Goal: Contribute content: Add original content to the website for others to see

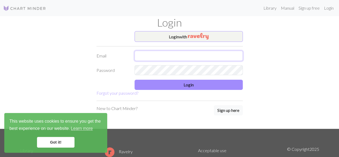
click at [171, 52] on input "text" at bounding box center [188, 56] width 108 height 10
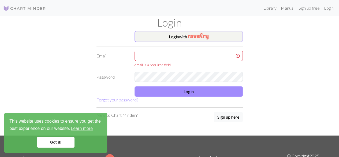
click at [55, 143] on link "Got it!" at bounding box center [56, 142] width 38 height 11
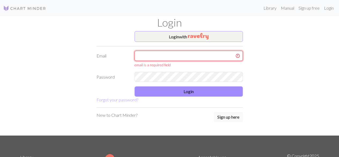
click at [160, 59] on input "text" at bounding box center [188, 56] width 108 height 10
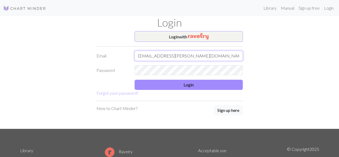
type input "gabyfer.rivera@gmail.com"
click at [171, 83] on button "Login" at bounding box center [188, 85] width 108 height 10
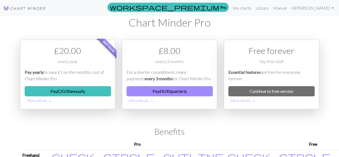
click at [38, 9] on img at bounding box center [24, 8] width 43 height 6
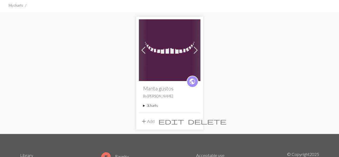
scroll to position [40, 0]
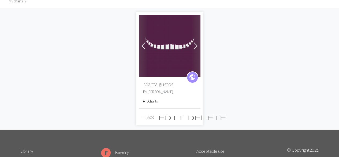
click at [151, 102] on summary "3 charts" at bounding box center [169, 101] width 53 height 5
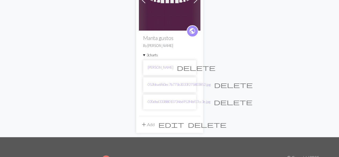
scroll to position [87, 0]
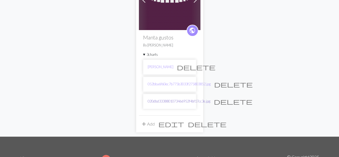
click at [167, 101] on link "020dbd3338801073466952f4bf17cc3e.jpg" at bounding box center [179, 101] width 63 height 5
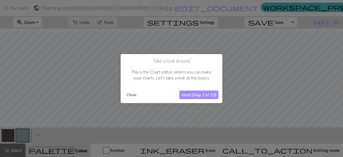
click at [202, 99] on div "Take a look around This is the Chart editor, where you can make your charts. Le…" at bounding box center [172, 78] width 102 height 49
click at [128, 96] on button "Close" at bounding box center [132, 95] width 14 height 8
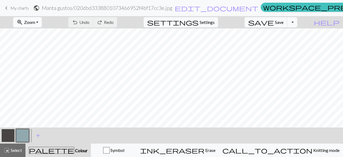
click at [42, 25] on button "zoom_in Zoom Zoom" at bounding box center [27, 22] width 29 height 10
click at [25, 129] on button "button" at bounding box center [22, 135] width 13 height 13
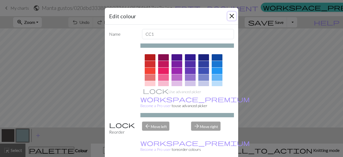
click at [229, 17] on button "Close" at bounding box center [231, 16] width 9 height 9
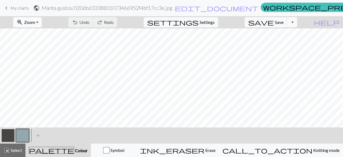
click at [35, 21] on span "Zoom" at bounding box center [29, 22] width 11 height 5
click at [43, 62] on button "50%" at bounding box center [35, 64] width 42 height 9
click at [24, 134] on button "button" at bounding box center [22, 135] width 13 height 13
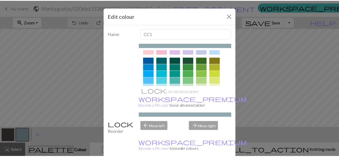
scroll to position [33, 0]
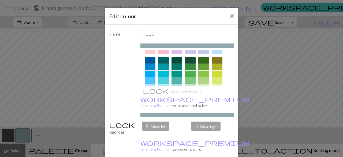
click at [185, 68] on div at bounding box center [190, 67] width 11 height 6
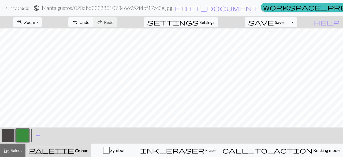
click at [26, 141] on button "button" at bounding box center [22, 135] width 13 height 13
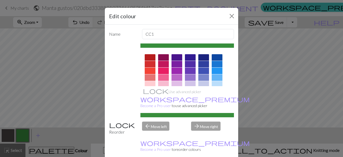
click at [227, 20] on div "Edit colour" at bounding box center [171, 16] width 133 height 17
click at [229, 19] on button "Close" at bounding box center [231, 16] width 9 height 9
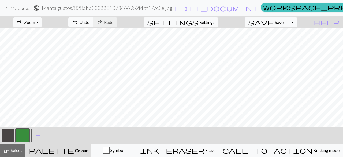
click at [89, 24] on span "Undo" at bounding box center [84, 22] width 10 height 5
click at [7, 8] on span "keyboard_arrow_left" at bounding box center [6, 8] width 6 height 8
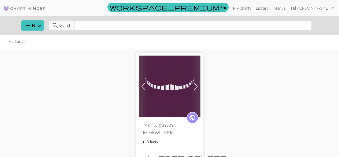
click at [152, 141] on summary "3 charts" at bounding box center [169, 141] width 53 height 5
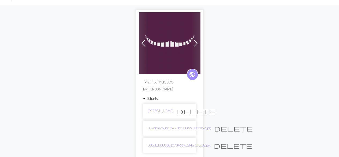
scroll to position [44, 0]
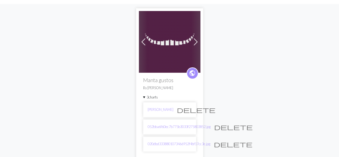
click at [215, 125] on button "delete" at bounding box center [234, 127] width 46 height 10
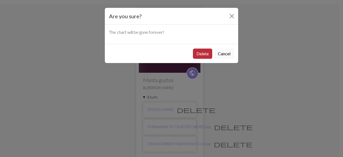
click at [203, 54] on button "Delete" at bounding box center [202, 53] width 19 height 10
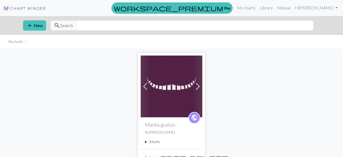
click at [219, 140] on div "workspace_premium Pro My charts Library Manual Hi Gabriela Account settings Log…" at bounding box center [171, 78] width 343 height 157
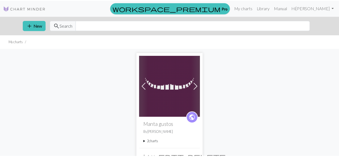
scroll to position [44, 0]
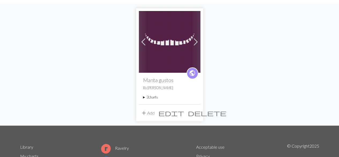
click at [154, 97] on summary "2 charts" at bounding box center [169, 97] width 53 height 5
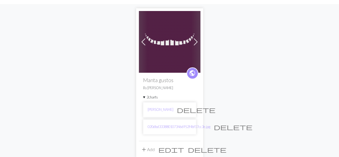
click at [220, 126] on span "delete" at bounding box center [233, 127] width 39 height 8
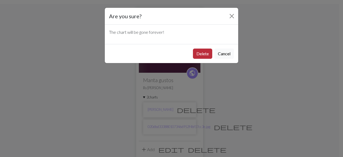
click at [201, 54] on button "Delete" at bounding box center [202, 53] width 19 height 10
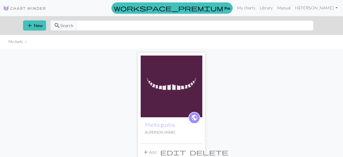
scroll to position [44, 0]
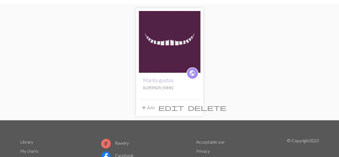
click at [152, 108] on button "add Add" at bounding box center [148, 107] width 18 height 10
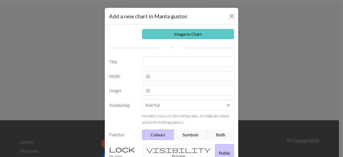
click at [182, 32] on link "Image to Chart" at bounding box center [188, 34] width 92 height 10
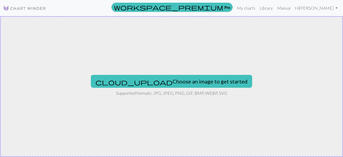
drag, startPoint x: 147, startPoint y: 86, endPoint x: 121, endPoint y: 80, distance: 26.3
click at [121, 80] on div "cloud_upload Choose an image to get started Supported formats: JPG, JPEG, PNG, …" at bounding box center [171, 86] width 343 height 141
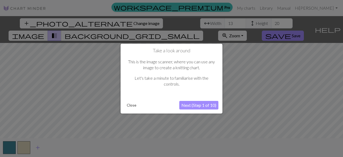
click at [129, 106] on button "Close" at bounding box center [132, 105] width 14 height 8
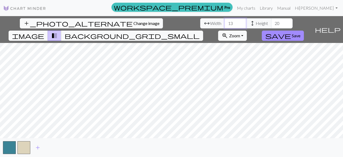
click at [225, 21] on input "13" at bounding box center [235, 23] width 21 height 10
type input "90"
click at [271, 22] on input "20" at bounding box center [281, 23] width 21 height 10
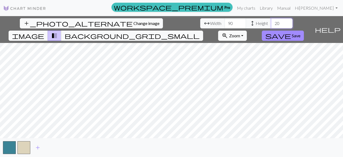
click at [271, 22] on input "20" at bounding box center [281, 23] width 21 height 10
type input "90"
click at [291, 32] on span "save" at bounding box center [278, 36] width 26 height 8
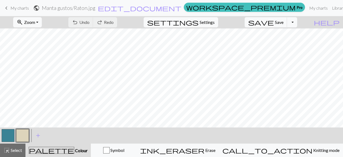
click at [42, 27] on button "zoom_in Zoom Zoom" at bounding box center [27, 22] width 29 height 10
click at [44, 65] on button "50%" at bounding box center [35, 64] width 42 height 9
click at [35, 21] on span "Zoom" at bounding box center [29, 22] width 11 height 5
click at [40, 36] on button "Fit all" at bounding box center [35, 33] width 42 height 9
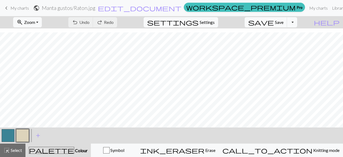
click at [5, 134] on button "button" at bounding box center [8, 135] width 13 height 13
click at [36, 133] on span "add" at bounding box center [38, 136] width 6 height 8
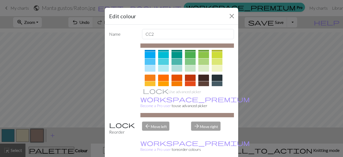
scroll to position [0, 0]
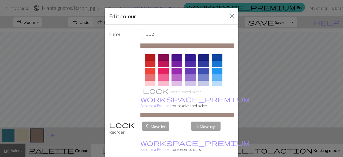
click at [163, 76] on div at bounding box center [163, 77] width 11 height 6
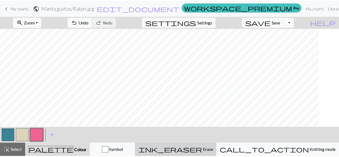
scroll to position [296, 0]
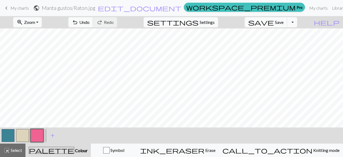
click at [6, 9] on span "keyboard_arrow_left" at bounding box center [6, 8] width 6 height 8
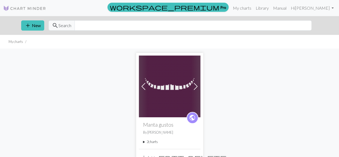
click at [149, 141] on summary "2 charts" at bounding box center [169, 141] width 53 height 5
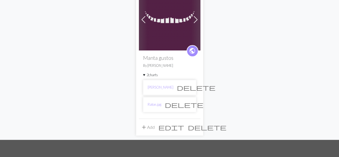
scroll to position [69, 0]
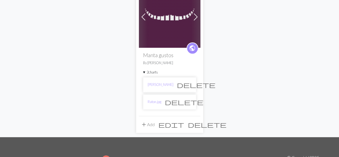
click at [188, 103] on span "delete" at bounding box center [184, 102] width 39 height 8
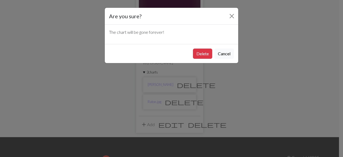
click at [202, 61] on div "Delete Cancel" at bounding box center [171, 53] width 133 height 19
click at [198, 55] on button "Delete" at bounding box center [202, 53] width 19 height 10
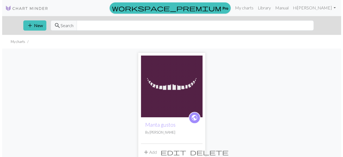
scroll to position [69, 0]
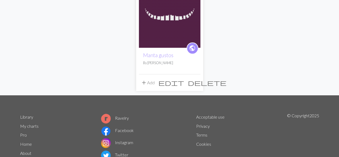
click at [151, 84] on button "add Add" at bounding box center [148, 82] width 18 height 10
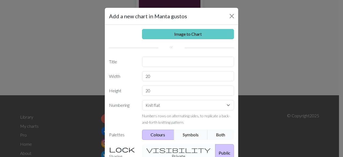
click at [172, 35] on link "Image to Chart" at bounding box center [188, 34] width 92 height 10
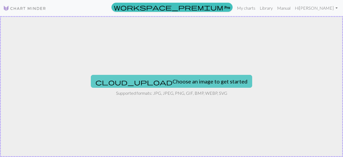
click at [158, 80] on button "cloud_upload Choose an image to get started" at bounding box center [171, 81] width 161 height 13
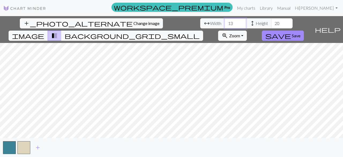
click at [225, 21] on input "13" at bounding box center [235, 23] width 21 height 10
type input "90"
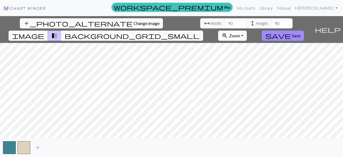
click at [247, 31] on button "zoom_in Zoom Zoom" at bounding box center [232, 36] width 29 height 10
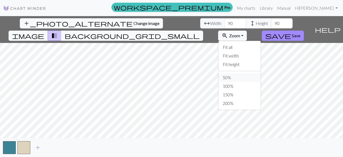
click at [260, 73] on button "50%" at bounding box center [239, 77] width 42 height 9
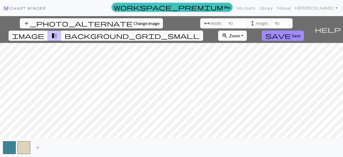
click at [240, 33] on span "Zoom" at bounding box center [234, 35] width 11 height 5
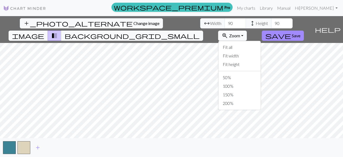
click at [240, 33] on span "Zoom" at bounding box center [234, 35] width 11 height 5
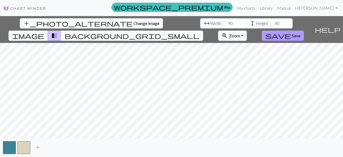
click at [300, 33] on span "Save" at bounding box center [296, 35] width 9 height 5
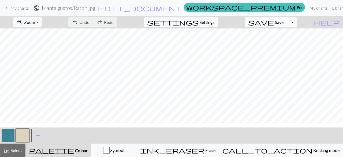
scroll to position [207, 0]
click at [38, 135] on span "add" at bounding box center [38, 136] width 6 height 8
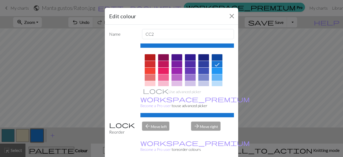
click at [162, 77] on div at bounding box center [163, 77] width 11 height 6
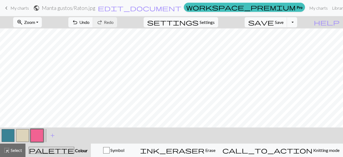
click at [42, 25] on button "zoom_in Zoom Zoom" at bounding box center [27, 22] width 29 height 10
click at [43, 44] on button "Fit width" at bounding box center [35, 42] width 42 height 9
click at [10, 134] on button "button" at bounding box center [8, 135] width 13 height 13
click at [37, 130] on button "button" at bounding box center [37, 135] width 13 height 13
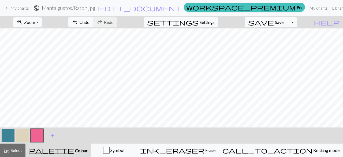
click at [8, 136] on button "button" at bounding box center [8, 135] width 13 height 13
click at [38, 134] on button "button" at bounding box center [37, 135] width 13 height 13
click at [28, 132] on button "button" at bounding box center [22, 135] width 13 height 13
click at [6, 138] on button "button" at bounding box center [8, 135] width 13 height 13
click at [23, 138] on button "button" at bounding box center [22, 135] width 13 height 13
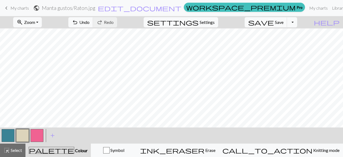
click at [10, 137] on button "button" at bounding box center [8, 135] width 13 height 13
click at [24, 135] on button "button" at bounding box center [22, 135] width 13 height 13
click at [10, 134] on button "button" at bounding box center [8, 135] width 13 height 13
click at [7, 134] on button "button" at bounding box center [8, 135] width 13 height 13
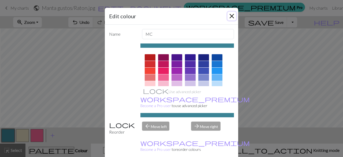
click at [230, 16] on button "Close" at bounding box center [231, 16] width 9 height 9
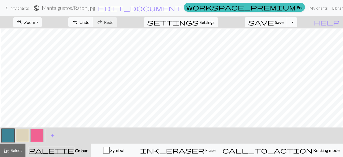
click at [25, 136] on button "button" at bounding box center [22, 135] width 13 height 13
click at [4, 135] on button "button" at bounding box center [8, 135] width 13 height 13
click at [23, 139] on button "button" at bounding box center [22, 135] width 13 height 13
click at [9, 135] on button "button" at bounding box center [8, 135] width 13 height 13
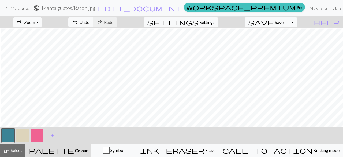
click at [19, 132] on button "button" at bounding box center [22, 135] width 13 height 13
click at [3, 136] on button "button" at bounding box center [8, 135] width 13 height 13
click at [38, 27] on button "zoom_in Zoom Zoom" at bounding box center [27, 22] width 29 height 10
click at [37, 25] on button "zoom_in Zoom Zoom" at bounding box center [27, 22] width 29 height 10
click at [42, 23] on button "zoom_in Zoom Zoom" at bounding box center [27, 22] width 29 height 10
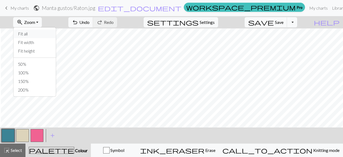
click at [39, 34] on button "Fit all" at bounding box center [35, 33] width 42 height 9
click at [26, 136] on button "button" at bounding box center [22, 135] width 13 height 13
click at [9, 134] on button "button" at bounding box center [8, 135] width 13 height 13
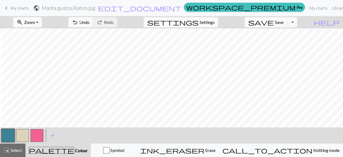
click at [23, 135] on button "button" at bounding box center [22, 135] width 13 height 13
click at [9, 135] on button "button" at bounding box center [8, 135] width 13 height 13
click at [26, 137] on button "button" at bounding box center [22, 135] width 13 height 13
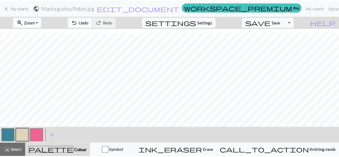
scroll to position [220, 0]
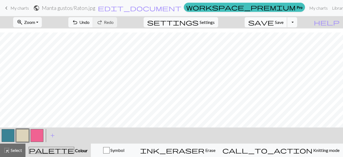
click at [283, 23] on span "Save" at bounding box center [279, 22] width 9 height 5
click at [297, 22] on button "Toggle Dropdown" at bounding box center [292, 22] width 10 height 10
click at [18, 8] on span "My charts" at bounding box center [19, 7] width 18 height 5
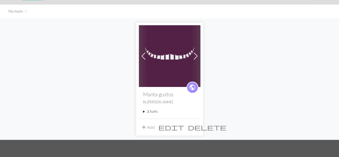
scroll to position [31, 0]
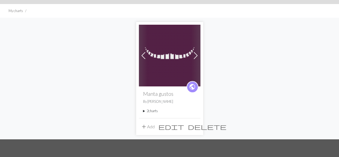
click at [146, 109] on summary "2 charts" at bounding box center [169, 110] width 53 height 5
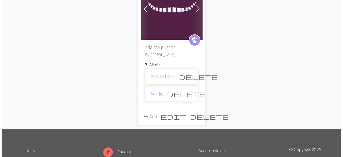
scroll to position [78, 0]
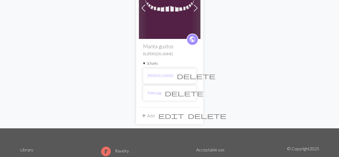
click at [148, 114] on button "add Add" at bounding box center [148, 115] width 18 height 10
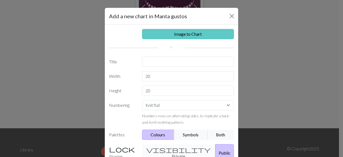
click at [159, 30] on link "Image to Chart" at bounding box center [188, 34] width 92 height 10
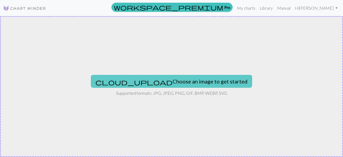
click at [155, 76] on button "cloud_upload Choose an image to get started" at bounding box center [171, 81] width 161 height 13
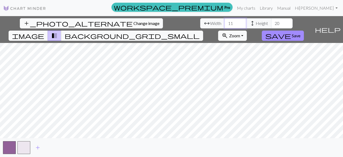
click at [225, 23] on input "11" at bounding box center [235, 23] width 21 height 10
type input "90"
click at [271, 21] on input "20" at bounding box center [281, 23] width 21 height 10
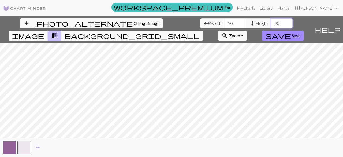
click at [271, 21] on input "20" at bounding box center [281, 23] width 21 height 10
type input "90"
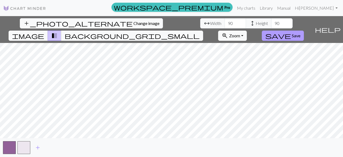
click at [291, 32] on span "save" at bounding box center [278, 36] width 26 height 8
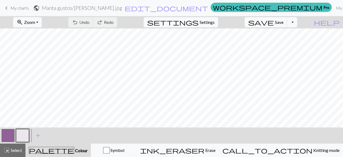
scroll to position [164, 0]
click at [11, 142] on button "button" at bounding box center [8, 135] width 13 height 13
click at [10, 139] on button "button" at bounding box center [8, 135] width 13 height 13
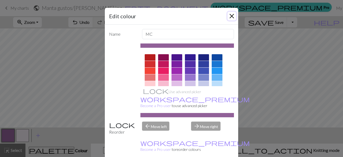
click at [231, 16] on button "Close" at bounding box center [231, 16] width 9 height 9
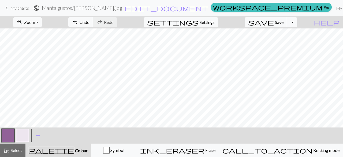
scroll to position [134, 0]
click at [25, 135] on button "button" at bounding box center [22, 135] width 13 height 13
click at [5, 134] on button "button" at bounding box center [8, 135] width 13 height 13
click at [25, 137] on button "button" at bounding box center [22, 135] width 13 height 13
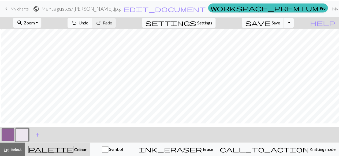
scroll to position [0, 1]
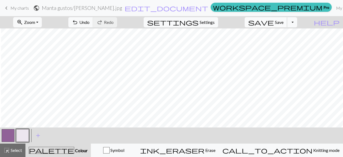
click at [283, 21] on span "Save" at bounding box center [279, 22] width 9 height 5
click at [283, 22] on span "Save" at bounding box center [279, 22] width 9 height 5
click at [14, 8] on span "My charts" at bounding box center [19, 7] width 18 height 5
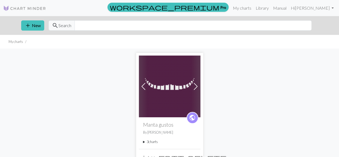
scroll to position [23, 0]
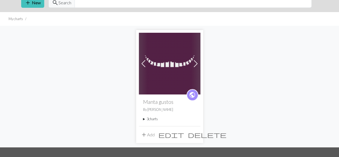
click at [152, 117] on summary "3 charts" at bounding box center [169, 118] width 53 height 5
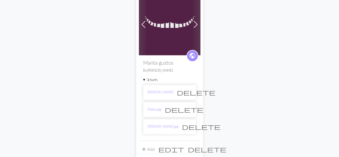
scroll to position [64, 0]
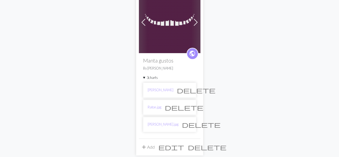
click at [186, 90] on span "delete" at bounding box center [196, 90] width 39 height 8
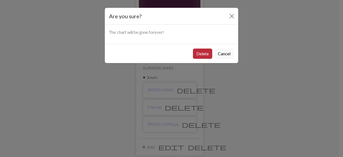
click at [202, 54] on button "Delete" at bounding box center [202, 53] width 19 height 10
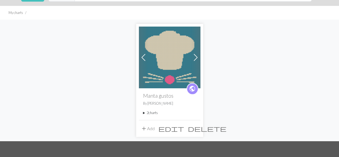
scroll to position [28, 0]
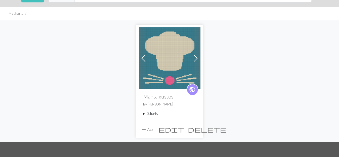
click at [153, 114] on summary "2 charts" at bounding box center [169, 113] width 53 height 5
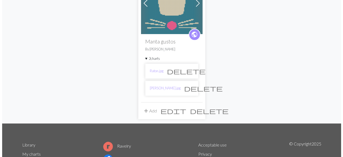
scroll to position [85, 0]
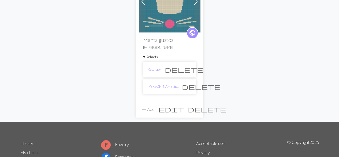
click at [149, 108] on button "add Add" at bounding box center [148, 109] width 18 height 10
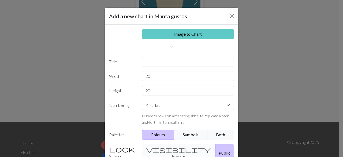
click at [186, 35] on link "Image to Chart" at bounding box center [188, 34] width 92 height 10
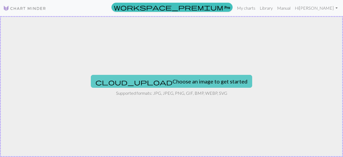
click at [159, 80] on button "cloud_upload Choose an image to get started" at bounding box center [171, 81] width 161 height 13
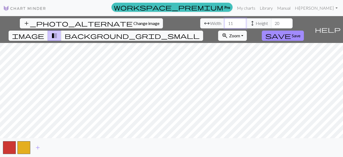
click at [225, 24] on input "11" at bounding box center [235, 23] width 21 height 10
type input "90"
click at [271, 23] on input "20" at bounding box center [281, 23] width 21 height 10
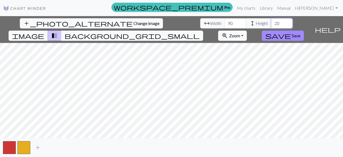
click at [271, 23] on input "20" at bounding box center [281, 23] width 21 height 10
type input "90"
click at [291, 32] on span "save" at bounding box center [278, 36] width 26 height 8
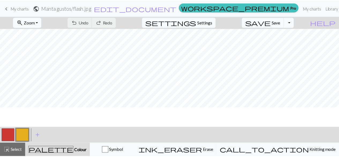
scroll to position [0, 0]
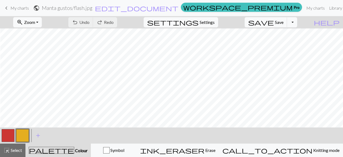
click at [6, 6] on span "keyboard_arrow_left" at bounding box center [6, 8] width 6 height 8
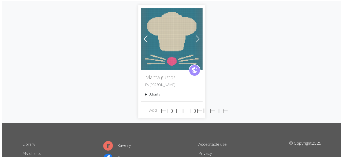
scroll to position [56, 0]
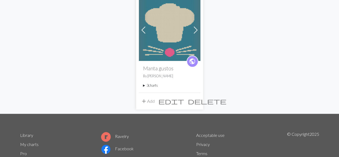
click at [154, 98] on button "add Add" at bounding box center [148, 101] width 18 height 10
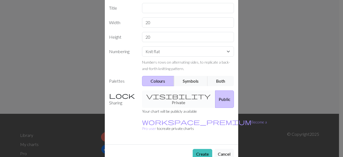
scroll to position [0, 0]
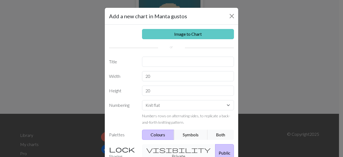
click at [187, 32] on link "Image to Chart" at bounding box center [188, 34] width 92 height 10
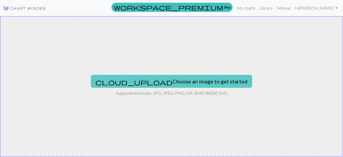
click at [165, 76] on button "cloud_upload Choose an image to get started" at bounding box center [171, 81] width 161 height 13
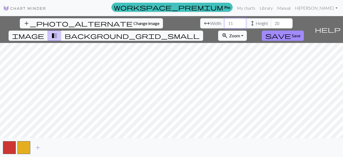
click at [225, 24] on input "11" at bounding box center [235, 23] width 21 height 10
type input "90"
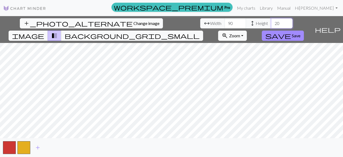
click at [271, 26] on input "20" at bounding box center [281, 23] width 21 height 10
type input "90"
click at [300, 33] on span "Save" at bounding box center [296, 35] width 9 height 5
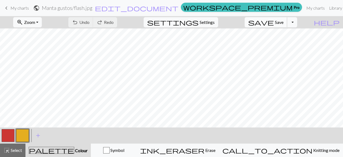
click at [274, 20] on span "save" at bounding box center [261, 22] width 26 height 8
click at [20, 8] on span "My charts" at bounding box center [19, 7] width 18 height 5
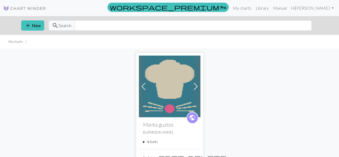
click at [152, 142] on summary "4 charts" at bounding box center [169, 141] width 53 height 5
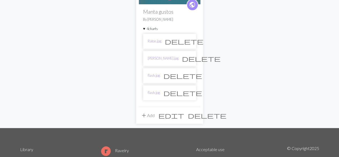
scroll to position [115, 0]
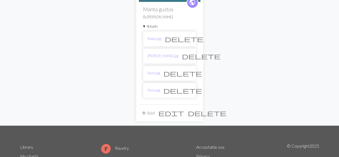
click at [186, 73] on span "delete" at bounding box center [182, 73] width 39 height 8
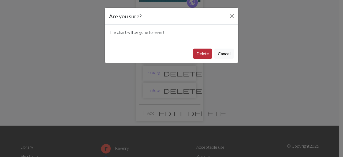
click at [206, 56] on button "Delete" at bounding box center [202, 53] width 19 height 10
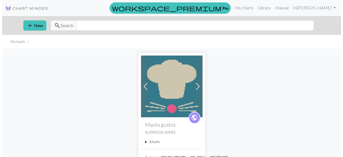
scroll to position [95, 0]
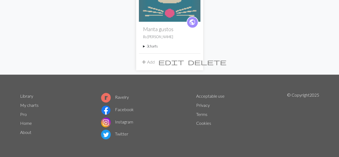
click at [150, 65] on button "add Add" at bounding box center [148, 62] width 18 height 10
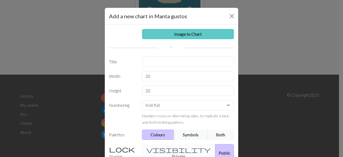
click at [167, 34] on link "Image to Chart" at bounding box center [188, 34] width 92 height 10
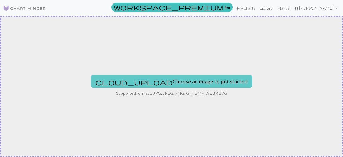
click at [158, 77] on button "cloud_upload Choose an image to get started" at bounding box center [171, 81] width 161 height 13
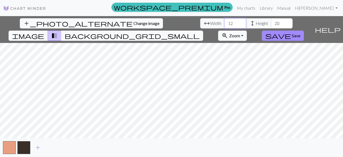
click at [225, 25] on input "12" at bounding box center [235, 23] width 21 height 10
type input "90"
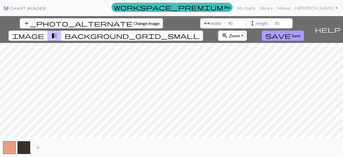
click at [300, 33] on span "Save" at bounding box center [296, 35] width 9 height 5
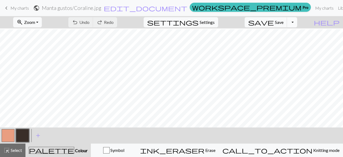
scroll to position [63, 0]
click at [7, 135] on button "button" at bounding box center [8, 135] width 13 height 13
click at [89, 24] on span "Undo" at bounding box center [84, 22] width 10 height 5
click at [24, 137] on button "button" at bounding box center [22, 135] width 13 height 13
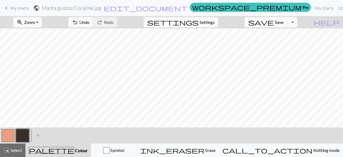
click at [7, 137] on button "button" at bounding box center [8, 135] width 13 height 13
click at [26, 131] on button "button" at bounding box center [22, 135] width 13 height 13
click at [12, 135] on button "button" at bounding box center [8, 135] width 13 height 13
click at [23, 136] on button "button" at bounding box center [22, 135] width 13 height 13
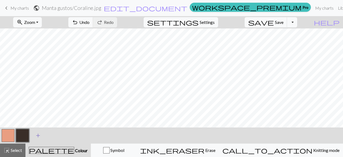
click at [37, 137] on span "add" at bounding box center [38, 136] width 6 height 8
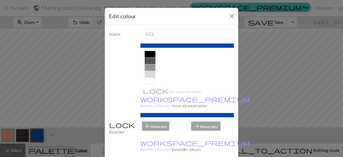
scroll to position [112, 0]
click at [149, 59] on div at bounding box center [150, 60] width 11 height 6
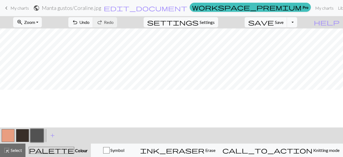
scroll to position [85, 0]
click at [15, 137] on div at bounding box center [22, 135] width 14 height 14
click at [10, 136] on button "button" at bounding box center [8, 135] width 13 height 13
click at [42, 132] on button "button" at bounding box center [37, 135] width 13 height 13
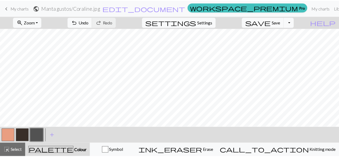
scroll to position [54, 0]
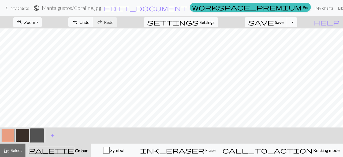
click at [26, 134] on button "button" at bounding box center [22, 135] width 13 height 13
click at [7, 6] on span "keyboard_arrow_left" at bounding box center [6, 8] width 6 height 8
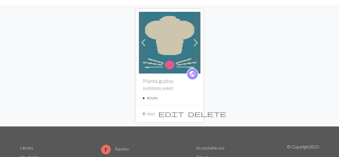
scroll to position [51, 0]
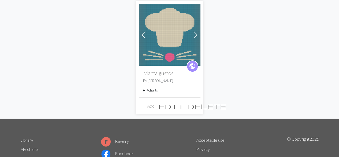
click at [154, 90] on summary "4 charts" at bounding box center [169, 90] width 53 height 5
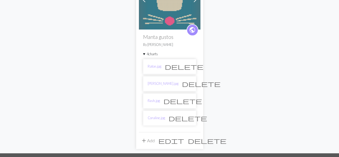
scroll to position [88, 0]
click at [186, 117] on span "delete" at bounding box center [188, 118] width 39 height 8
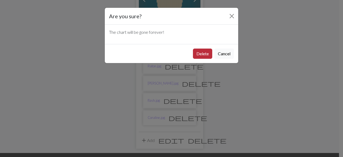
click at [201, 57] on button "Delete" at bounding box center [202, 53] width 19 height 10
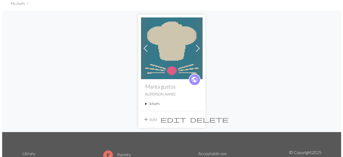
scroll to position [39, 0]
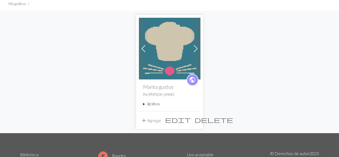
click at [152, 118] on font "Agregar" at bounding box center [154, 120] width 14 height 5
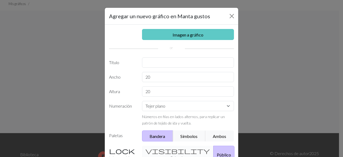
click at [164, 35] on link "Imagen a gráfico" at bounding box center [188, 34] width 92 height 11
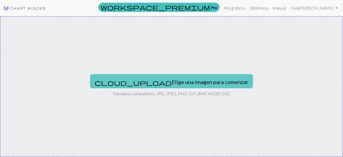
click at [172, 80] on font "Elige una imagen para comenzar" at bounding box center [210, 82] width 77 height 6
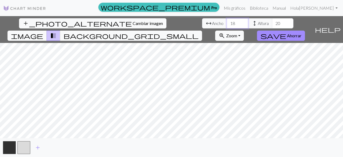
click at [227, 24] on input "18" at bounding box center [237, 23] width 21 height 10
type input "90"
click at [272, 27] on input "20" at bounding box center [282, 23] width 21 height 10
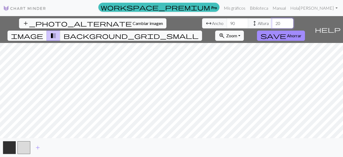
click at [272, 27] on input "20" at bounding box center [282, 23] width 21 height 10
click at [272, 27] on input "9" at bounding box center [282, 23] width 21 height 10
type input "90"
click at [286, 32] on span "save" at bounding box center [273, 36] width 26 height 8
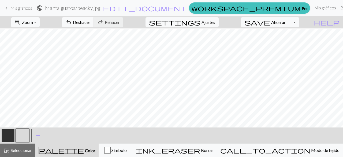
scroll to position [57, 0]
click at [12, 139] on button "button" at bounding box center [8, 135] width 13 height 13
click at [22, 134] on button "button" at bounding box center [22, 135] width 13 height 13
click at [10, 134] on button "button" at bounding box center [8, 135] width 13 height 13
click at [19, 132] on button "button" at bounding box center [22, 135] width 13 height 13
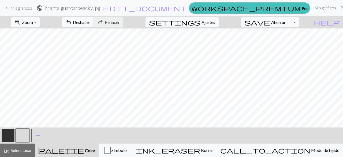
click at [6, 137] on button "button" at bounding box center [8, 135] width 13 height 13
click at [27, 133] on button "button" at bounding box center [22, 135] width 13 height 13
click at [8, 134] on button "button" at bounding box center [8, 135] width 13 height 13
click at [16, 133] on button "button" at bounding box center [22, 135] width 13 height 13
click at [9, 137] on button "button" at bounding box center [8, 135] width 13 height 13
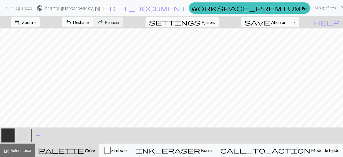
click at [21, 134] on button "button" at bounding box center [22, 135] width 13 height 13
click at [9, 134] on button "button" at bounding box center [8, 135] width 13 height 13
click at [27, 132] on button "button" at bounding box center [22, 135] width 13 height 13
click at [12, 137] on button "button" at bounding box center [8, 135] width 13 height 13
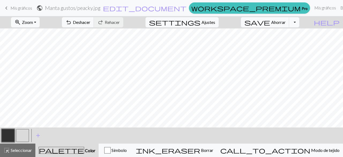
scroll to position [139, 0]
click at [28, 135] on button "button" at bounding box center [22, 135] width 13 height 13
click at [9, 134] on button "button" at bounding box center [8, 135] width 13 height 13
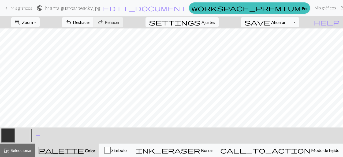
click at [22, 137] on button "button" at bounding box center [22, 135] width 13 height 13
